Goal: Task Accomplishment & Management: Complete application form

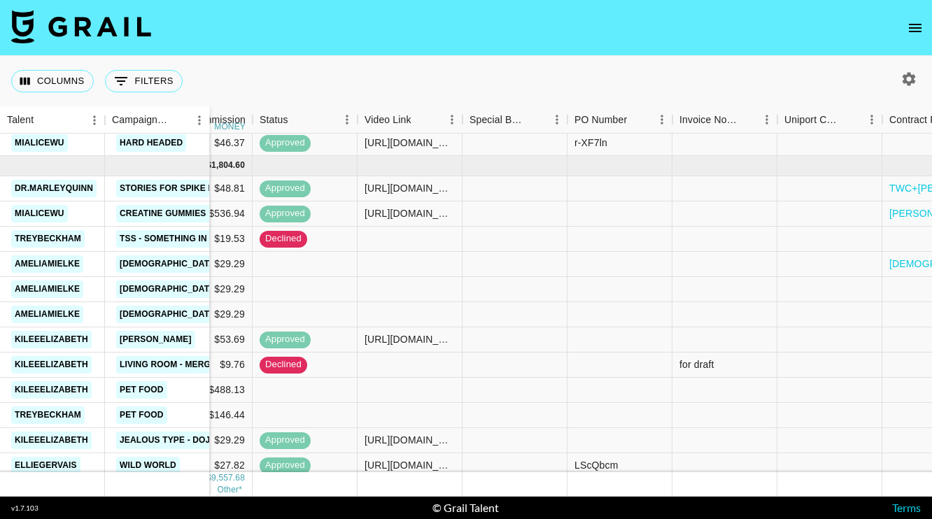
scroll to position [2220, 936]
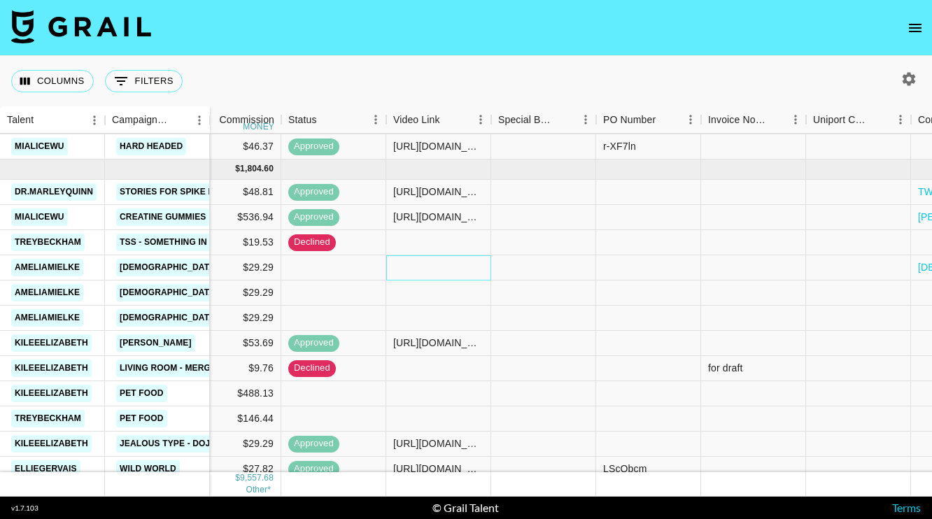
click at [454, 273] on div at bounding box center [438, 267] width 105 height 25
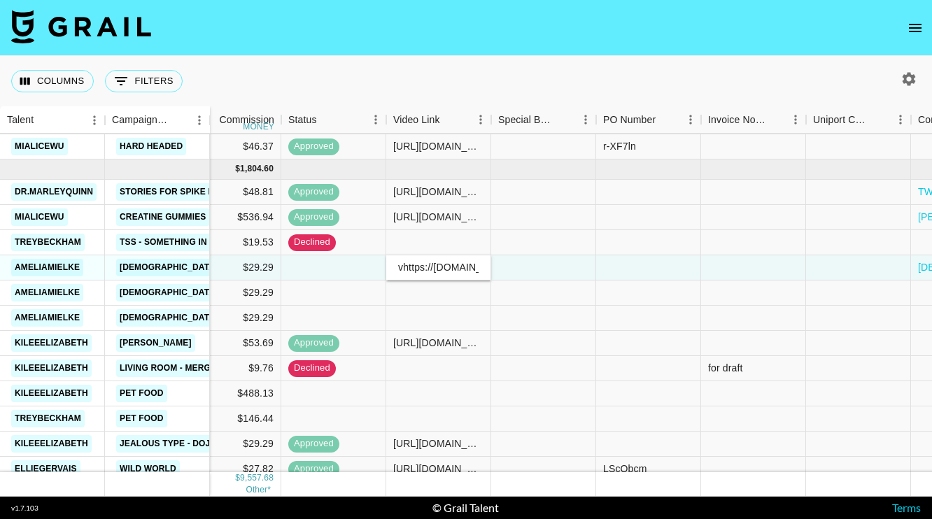
scroll to position [0, 230]
type input "[URL][DOMAIN_NAME]"
click at [565, 267] on div at bounding box center [543, 267] width 105 height 25
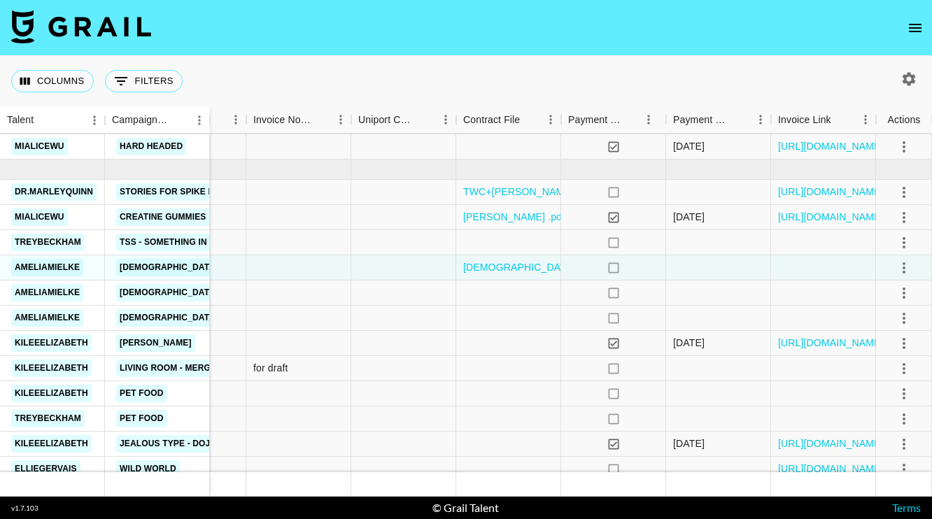
scroll to position [2220, 1391]
click at [897, 271] on icon "select merge strategy" at bounding box center [903, 268] width 17 height 17
click at [887, 395] on div "Approve" at bounding box center [873, 398] width 43 height 17
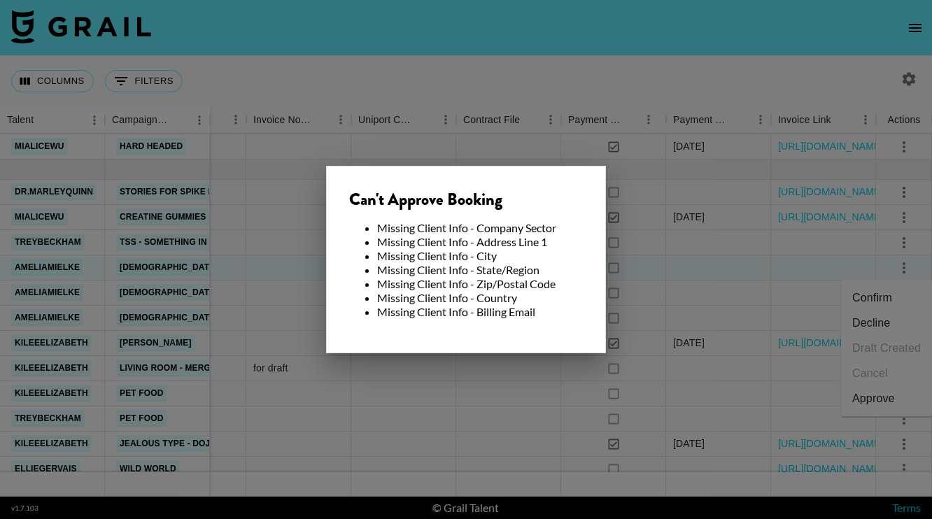
click at [783, 304] on div at bounding box center [466, 259] width 932 height 519
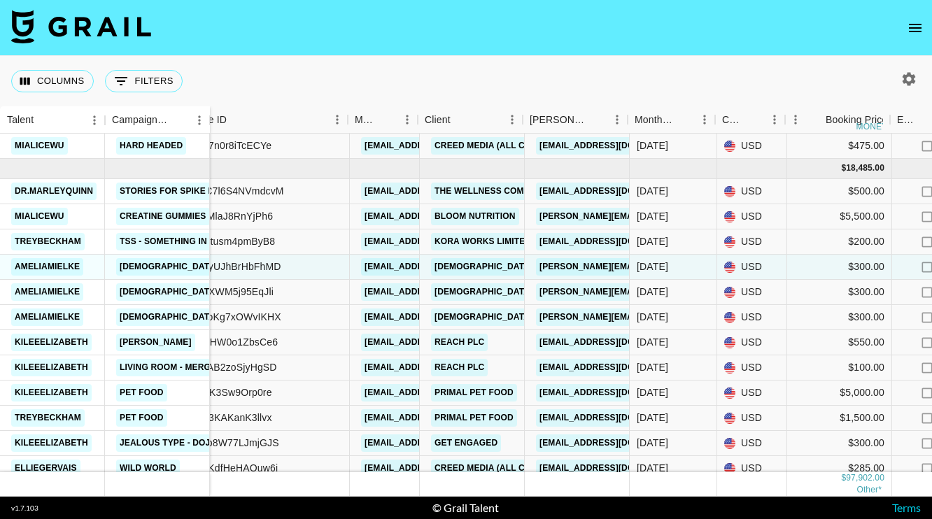
scroll to position [2221, 148]
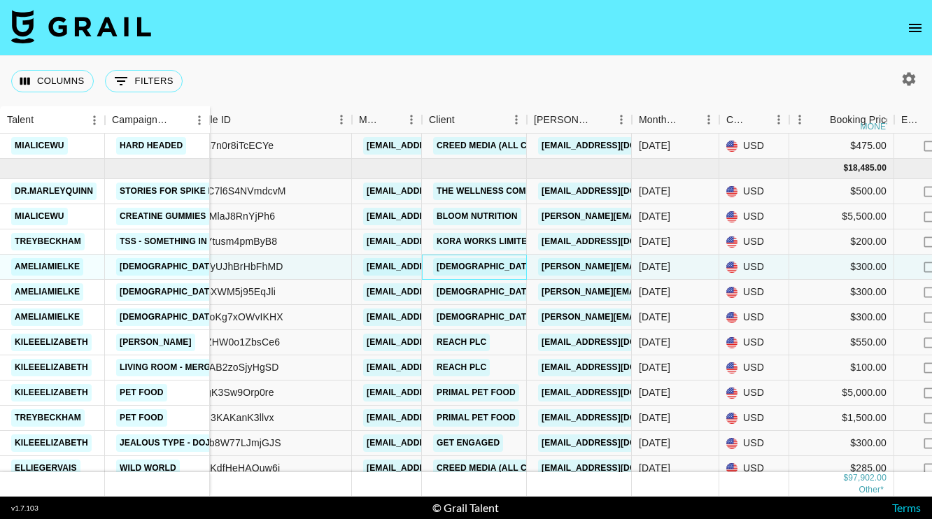
click at [470, 262] on link "[DEMOGRAPHIC_DATA]" at bounding box center [485, 266] width 105 height 17
click at [857, 265] on div "$300.00" at bounding box center [841, 267] width 105 height 25
click at [858, 269] on div "$300.00" at bounding box center [841, 267] width 105 height 25
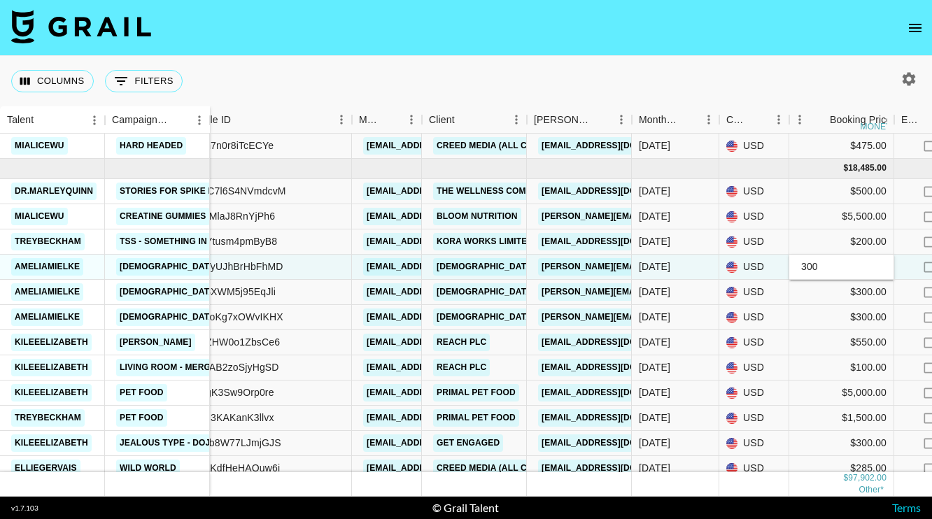
click at [806, 265] on input "300" at bounding box center [841, 266] width 103 height 11
type input "00"
type input "600"
click at [816, 299] on div "$300.00" at bounding box center [841, 292] width 105 height 25
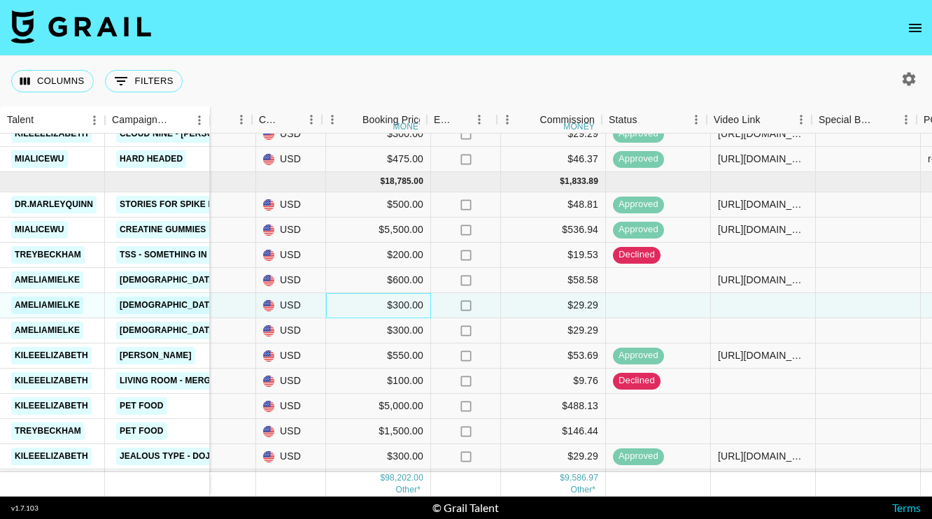
scroll to position [2208, 621]
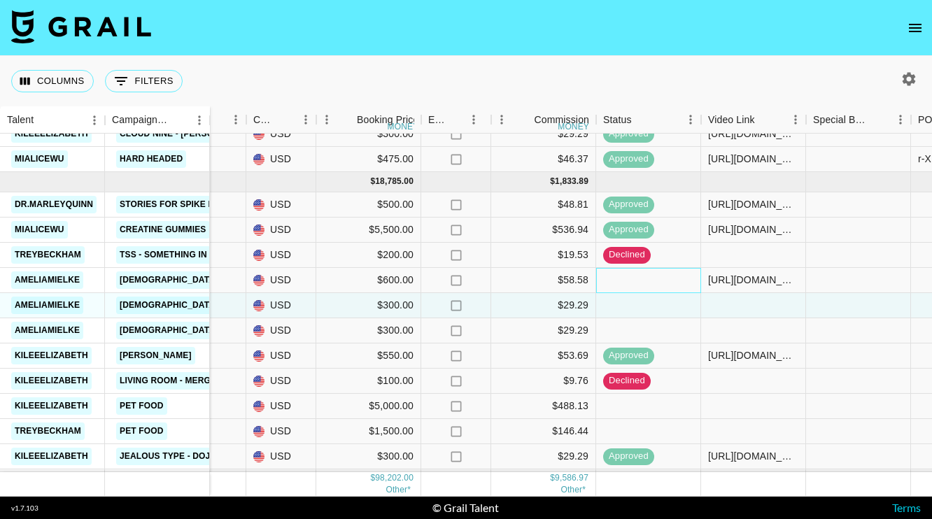
click at [672, 283] on div at bounding box center [648, 280] width 105 height 25
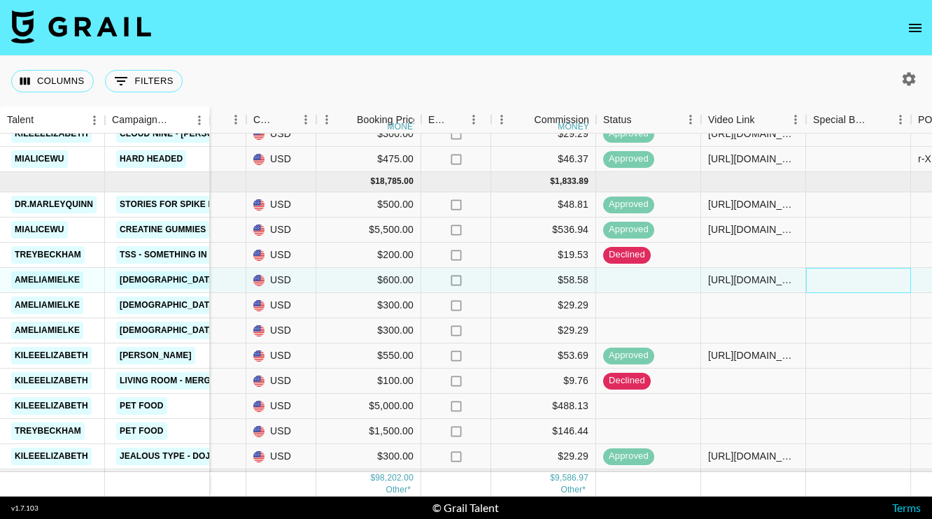
click at [839, 275] on div at bounding box center [858, 280] width 105 height 25
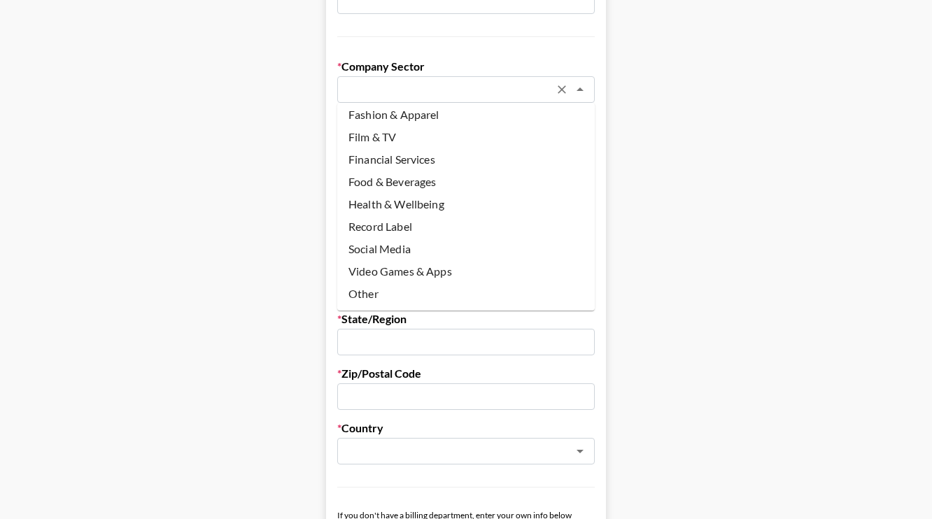
scroll to position [311, 0]
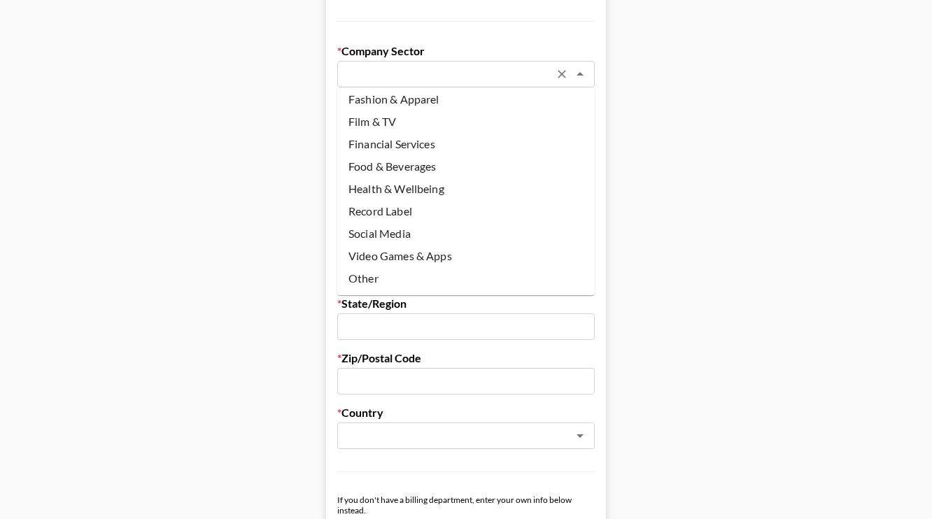
click at [409, 280] on li "Other" at bounding box center [465, 278] width 257 height 22
type input "Other"
